Goal: Task Accomplishment & Management: Manage account settings

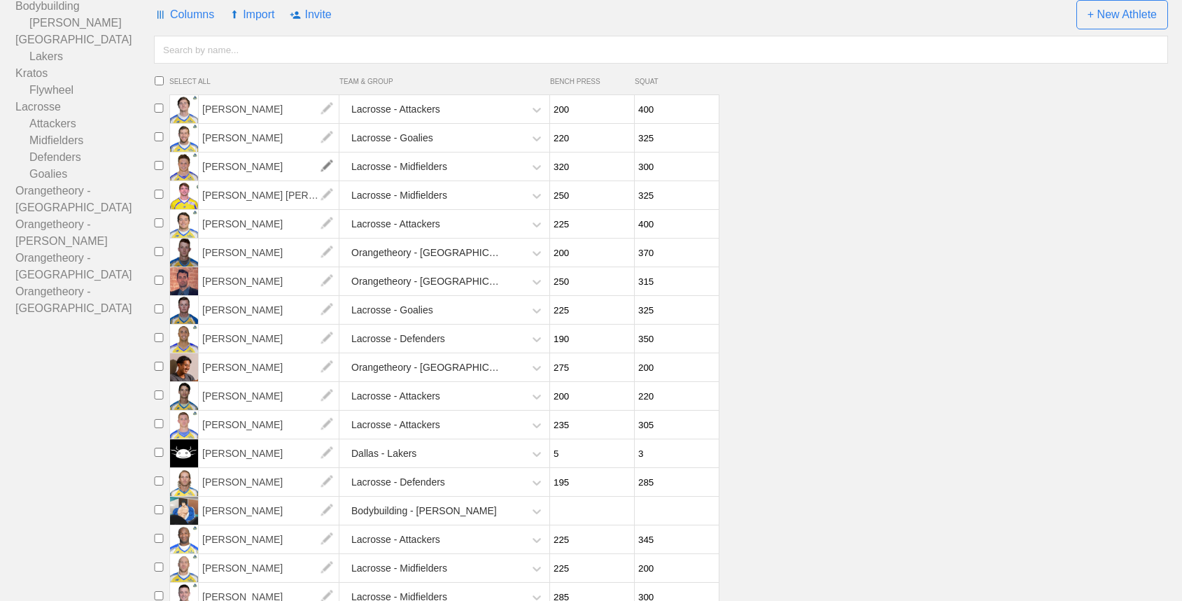
scroll to position [185, 0]
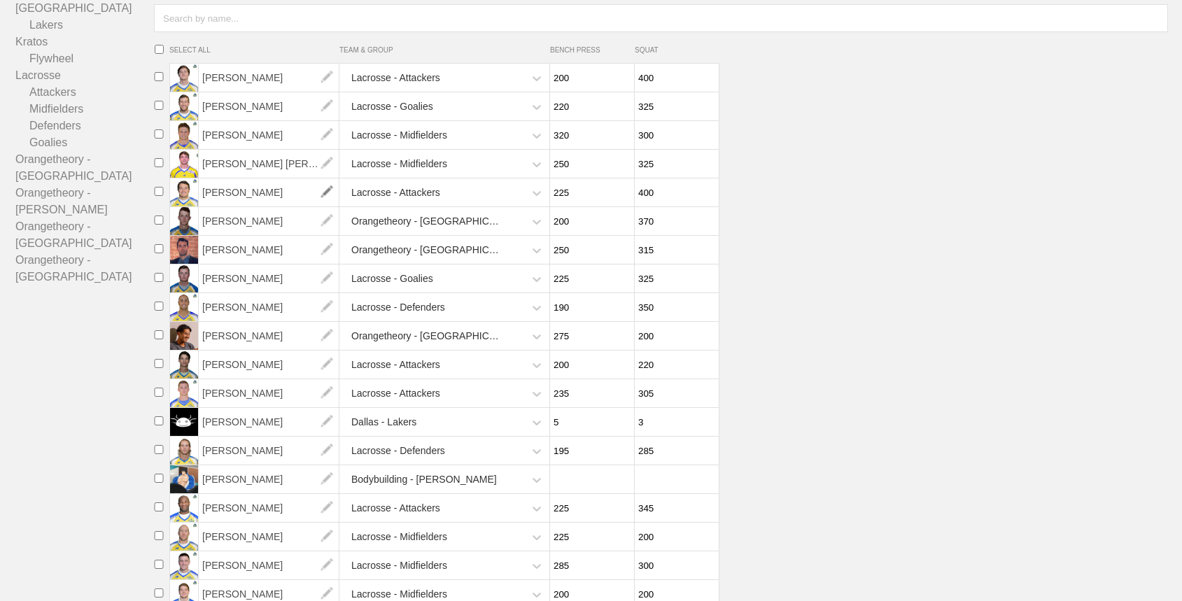
click at [328, 199] on img at bounding box center [327, 193] width 28 height 28
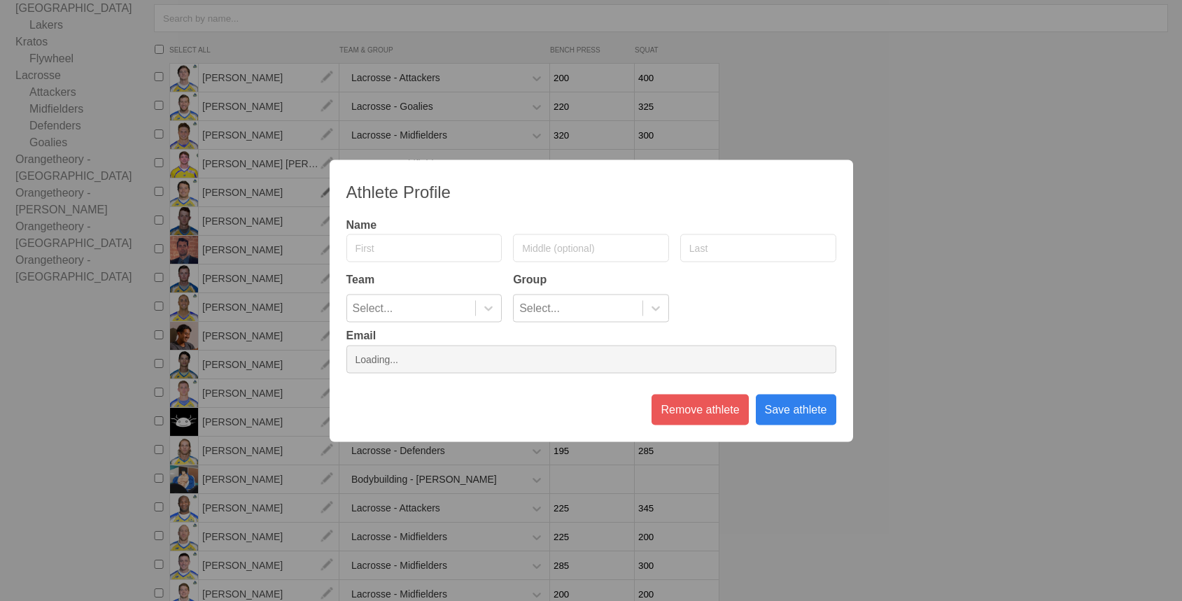
type input "[PERSON_NAME]"
click at [470, 373] on div "Athlete Profile Name [PERSON_NAME] Team Group Lacrosse Attackers Email Remove a…" at bounding box center [592, 301] width 524 height 282
click at [467, 368] on input "email" at bounding box center [592, 359] width 490 height 28
type input "[EMAIL_ADDRESS][DOMAIN_NAME]"
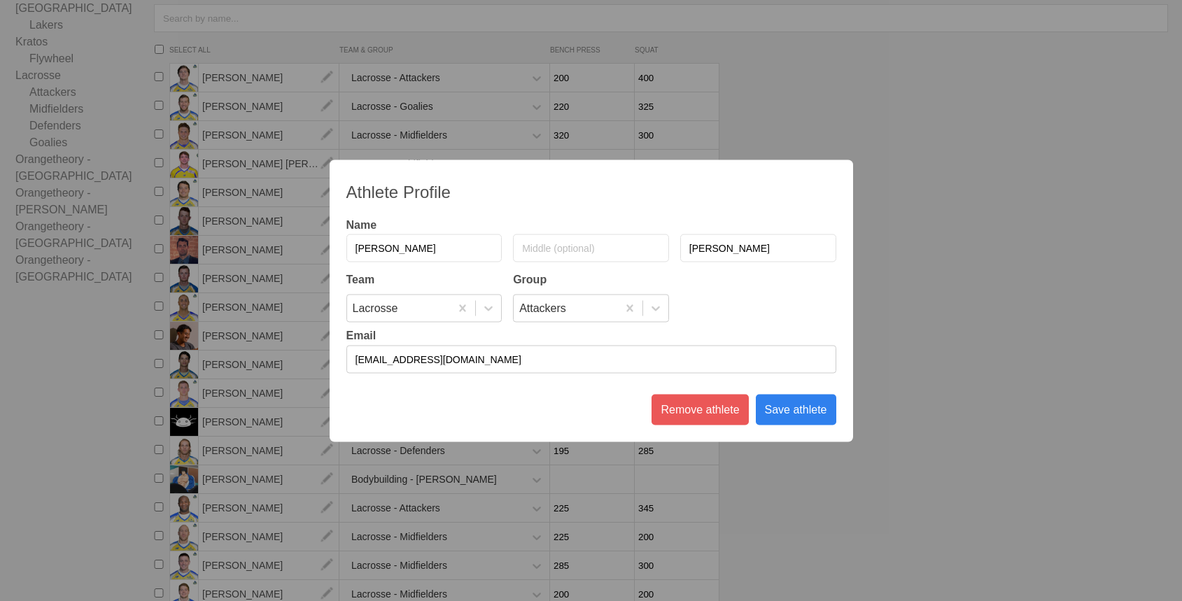
click at [792, 414] on div "Save athlete" at bounding box center [796, 409] width 81 height 31
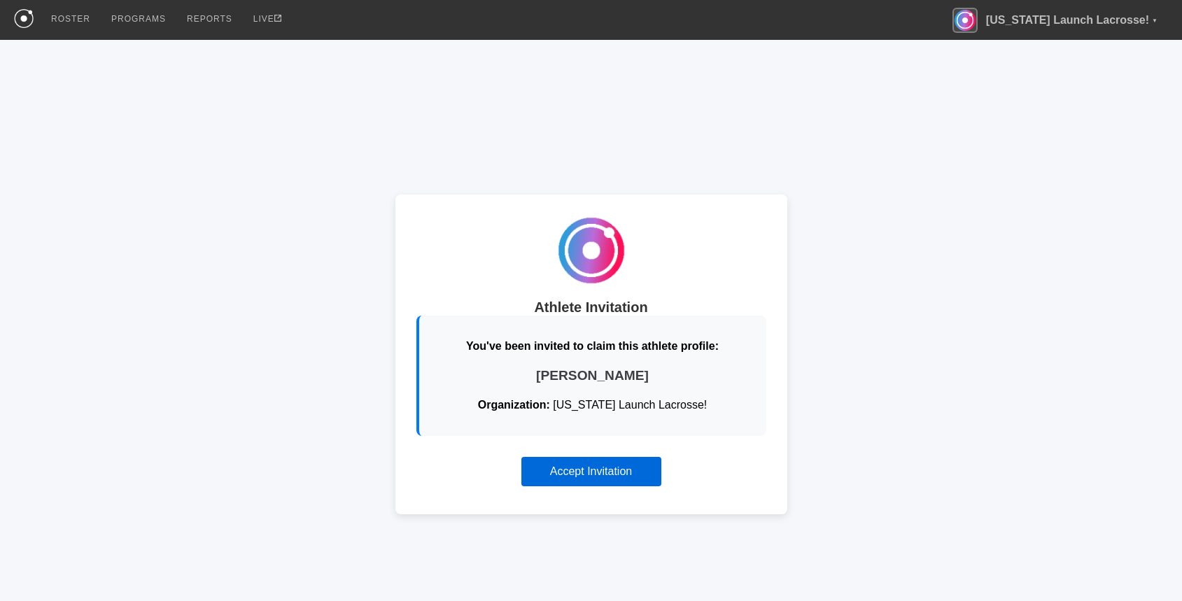
click at [599, 466] on button "Accept Invitation" at bounding box center [592, 471] width 140 height 29
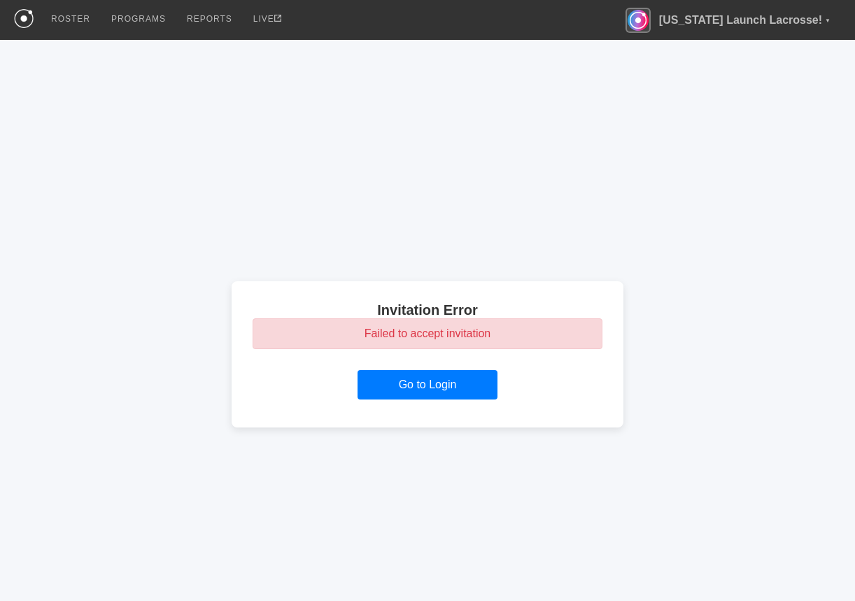
click at [718, 383] on div "Invitation Error Failed to accept invitation Go to Login" at bounding box center [427, 354] width 855 height 629
drag, startPoint x: 377, startPoint y: 307, endPoint x: 529, endPoint y: 346, distance: 156.9
click at [529, 347] on div "Invitation Error Failed to accept invitation Go to Login" at bounding box center [428, 354] width 392 height 146
copy div "Invitation Error Failed to accept invitation"
click at [302, 116] on div "Invitation Error Failed to accept invitation Go to Login" at bounding box center [427, 354] width 855 height 629
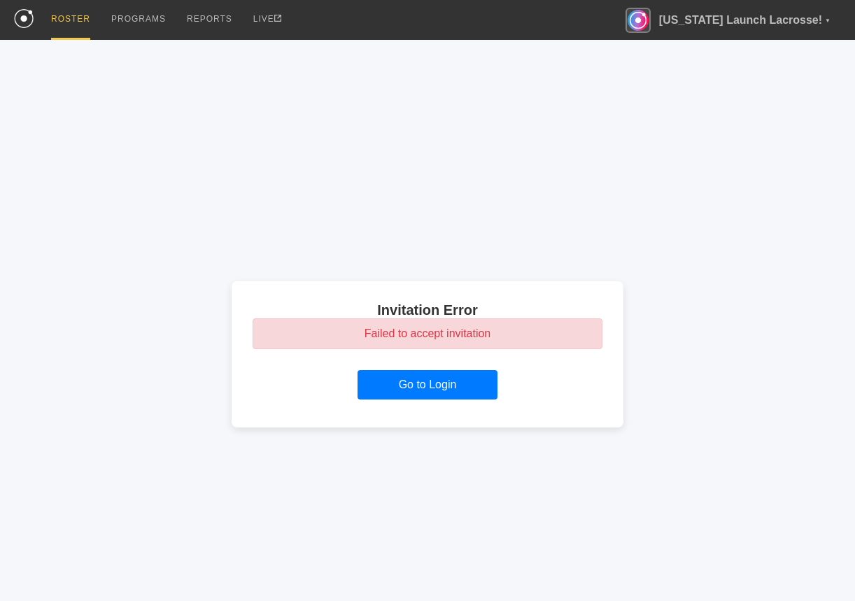
click at [83, 17] on div "ROSTER" at bounding box center [70, 20] width 39 height 40
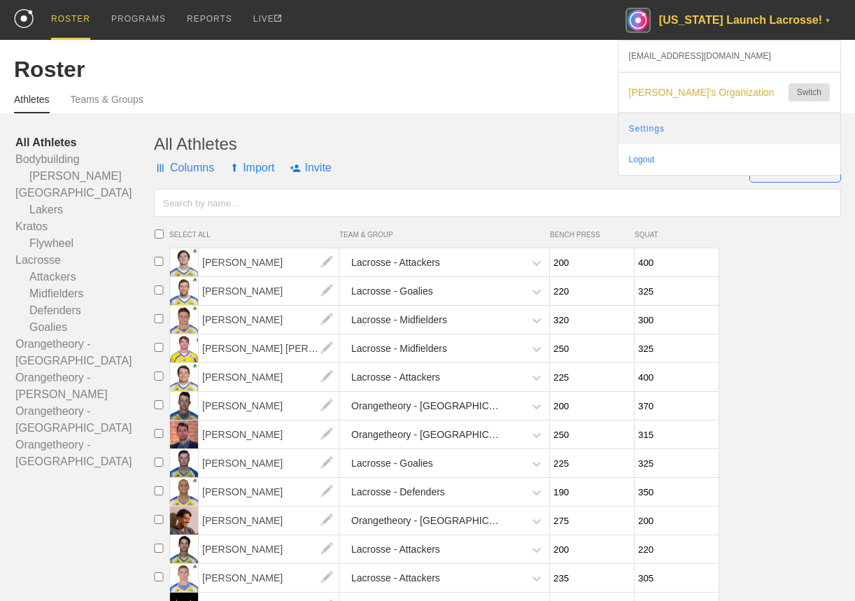
click at [701, 134] on link "Settings" at bounding box center [730, 128] width 222 height 31
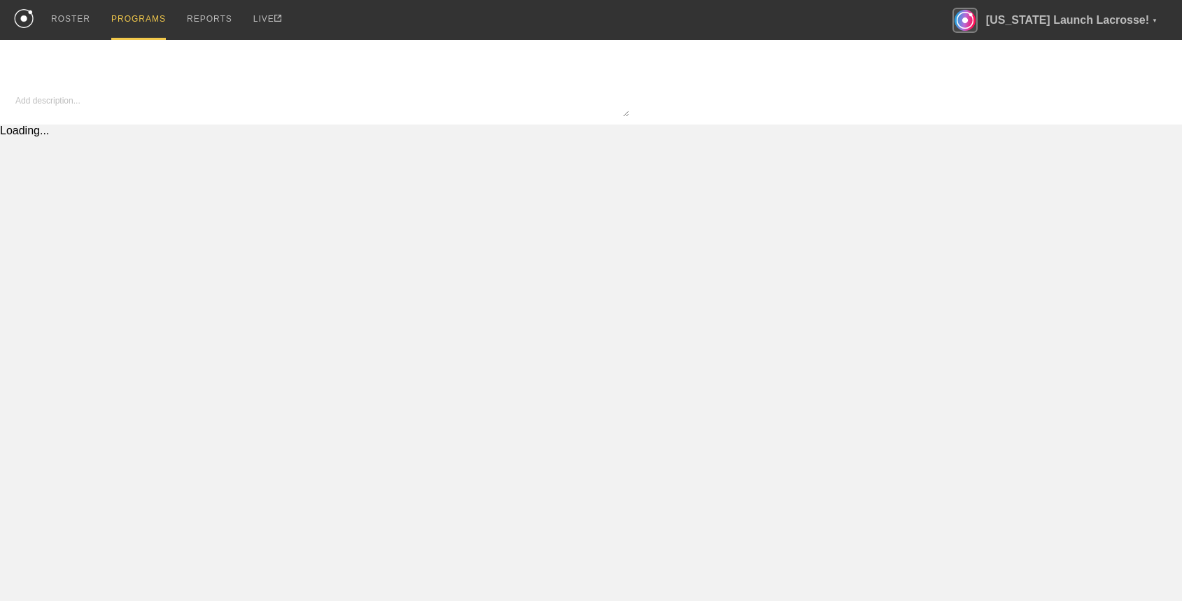
type textarea "x"
type input "Copy of Copy of Lacrosse - In Season"
type textarea "Test description"
